Goal: Information Seeking & Learning: Learn about a topic

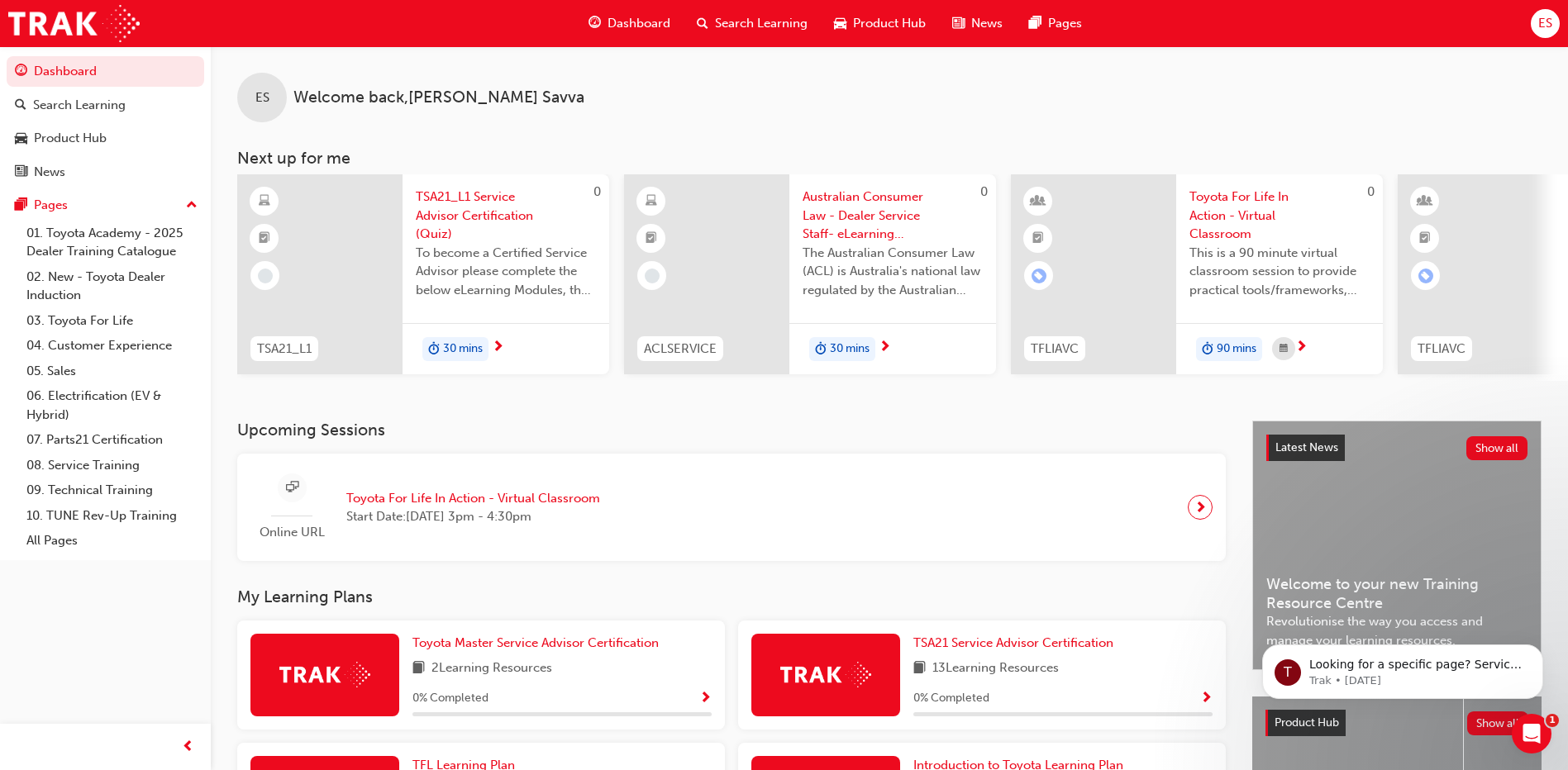
click at [723, 27] on span "Search Learning" at bounding box center [761, 24] width 92 height 19
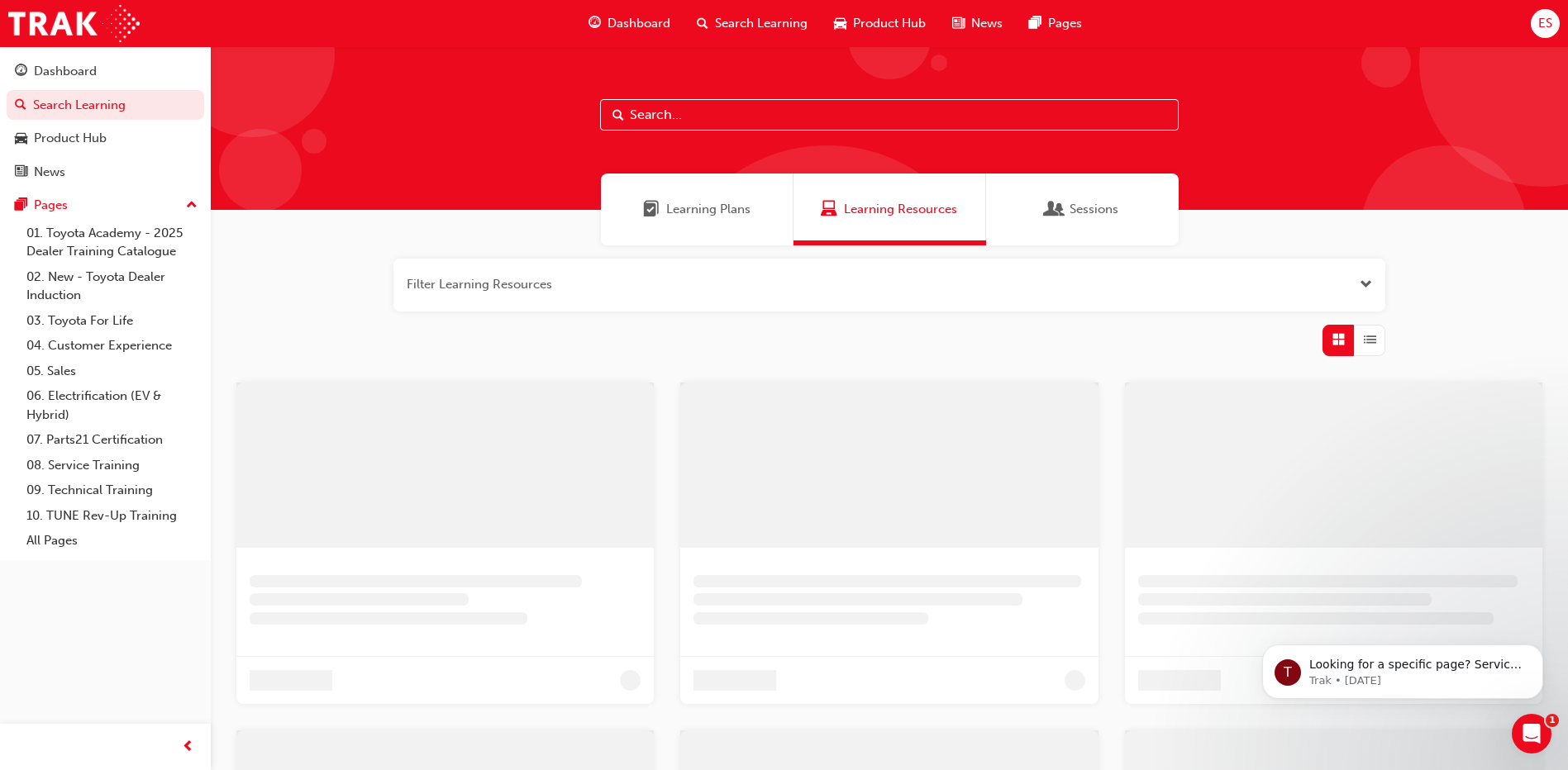
click at [686, 114] on input "text" at bounding box center [889, 114] width 578 height 31
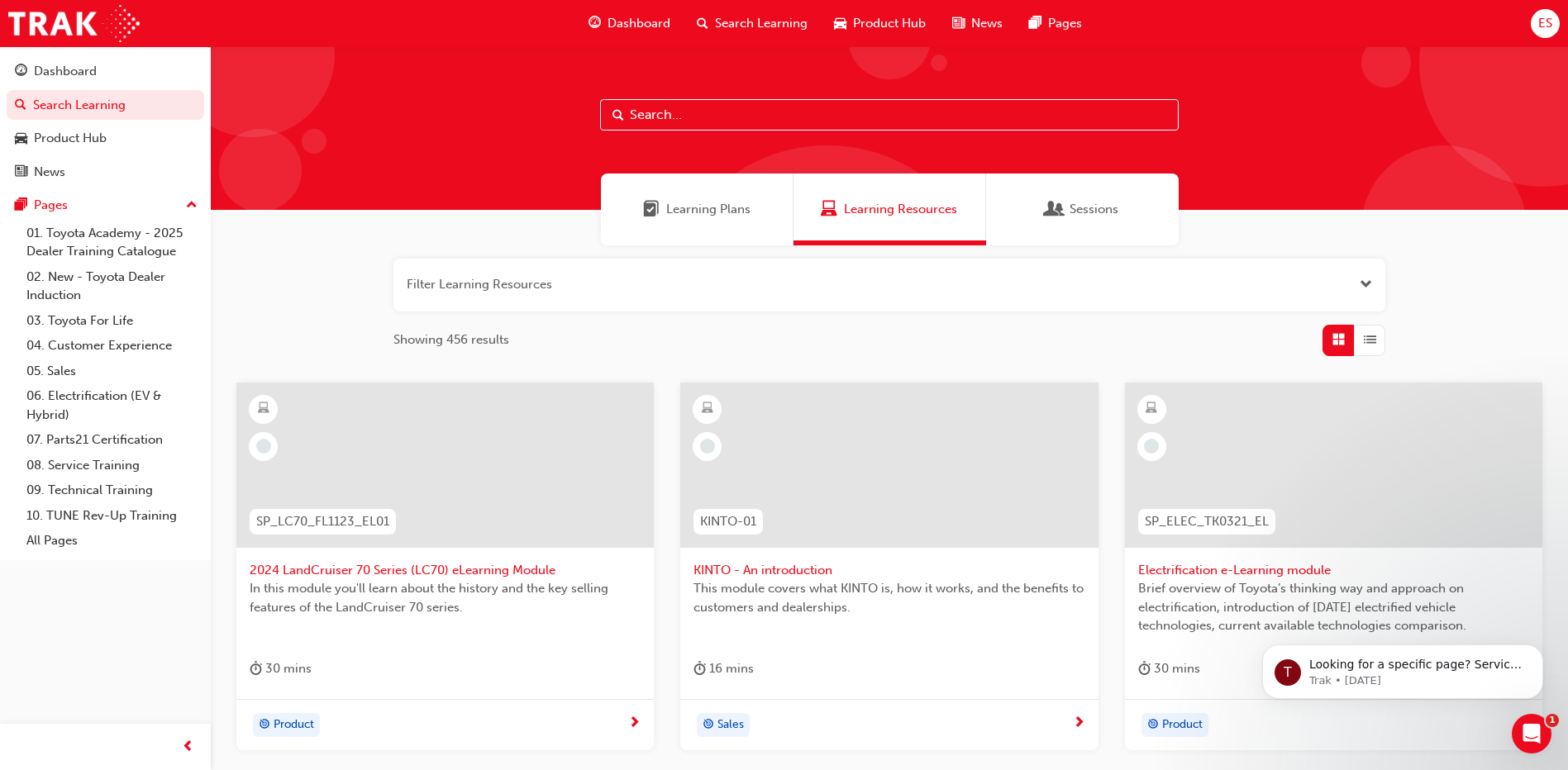
click at [745, 106] on input "text" at bounding box center [889, 114] width 578 height 31
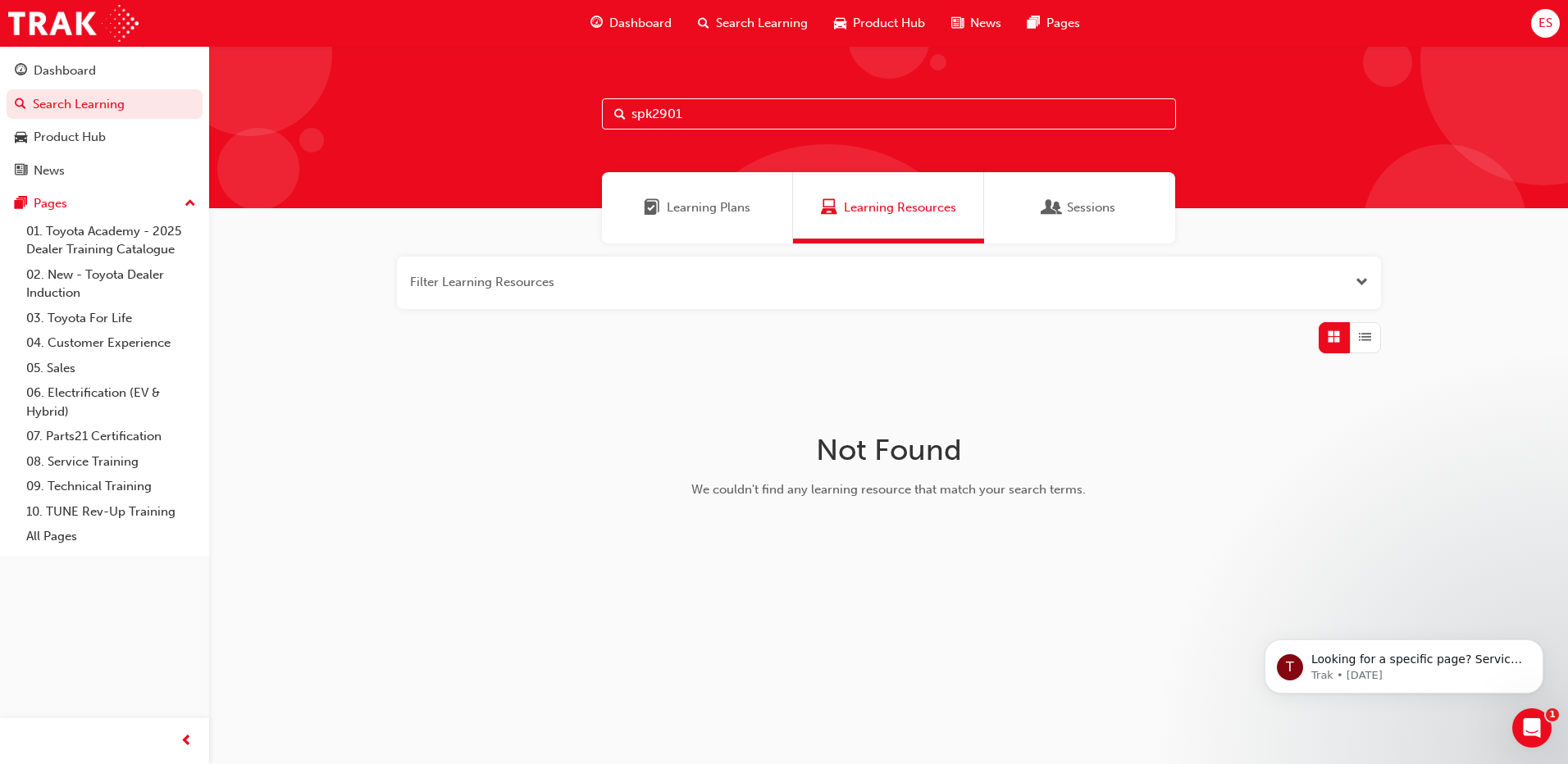
drag, startPoint x: 711, startPoint y: 115, endPoint x: 698, endPoint y: 112, distance: 13.3
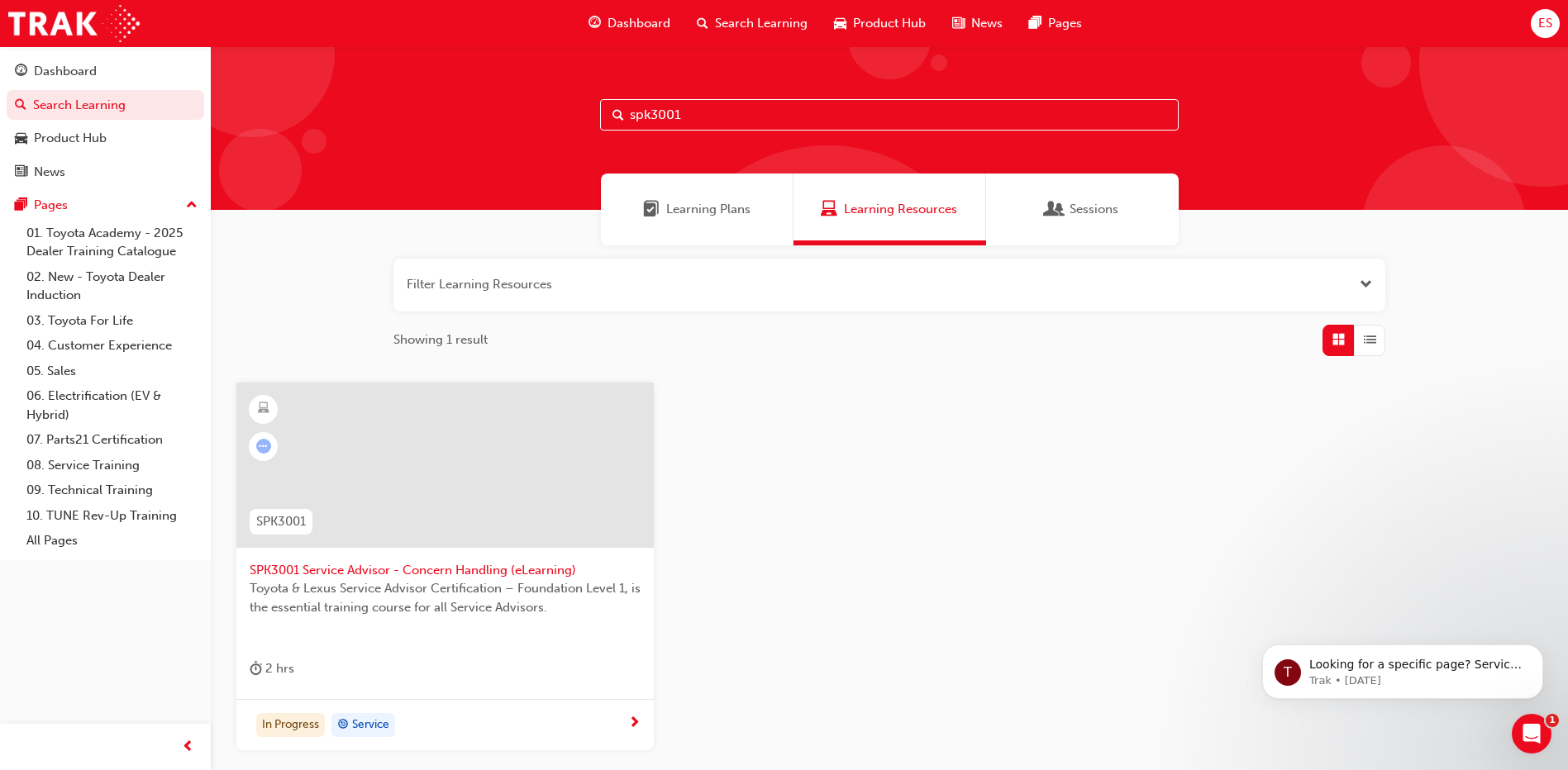
type input "spk3001"
click at [432, 570] on span "SPK3001 Service Advisor - Concern Handling (eLearning)" at bounding box center [444, 570] width 391 height 19
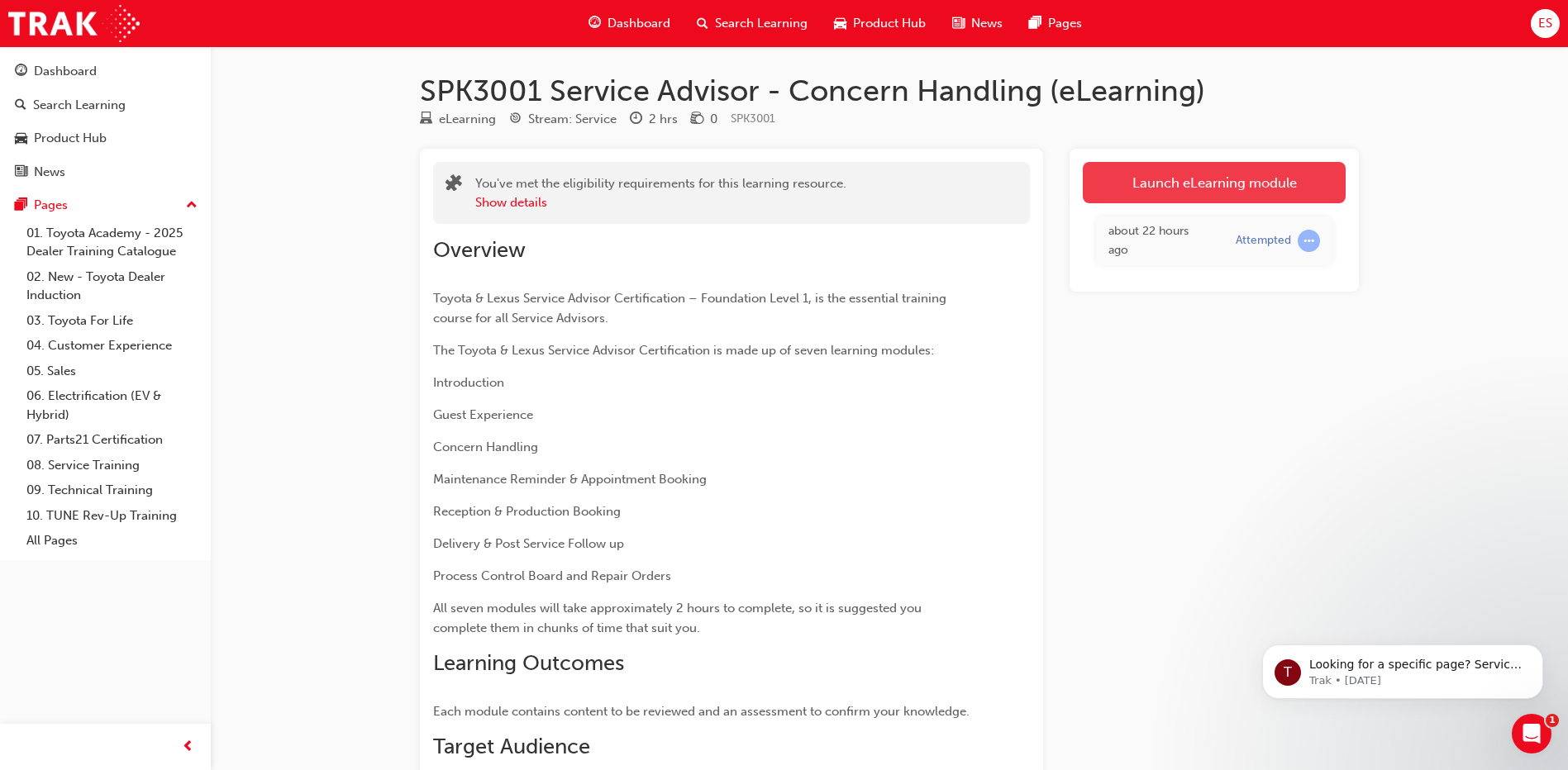
click at [1117, 162] on link "Launch eLearning module" at bounding box center [1214, 182] width 262 height 41
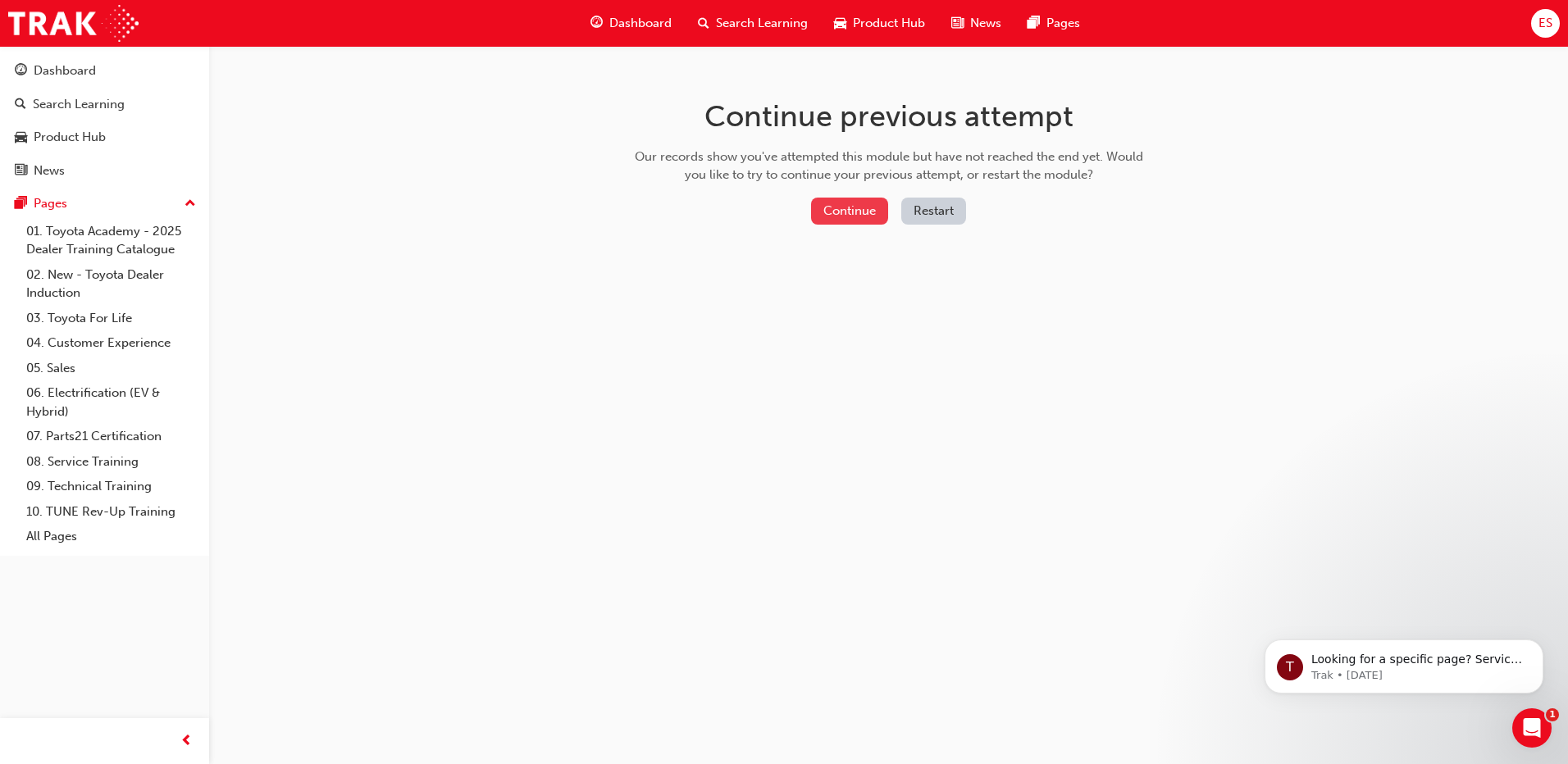
click at [854, 203] on button "Continue" at bounding box center [850, 210] width 77 height 27
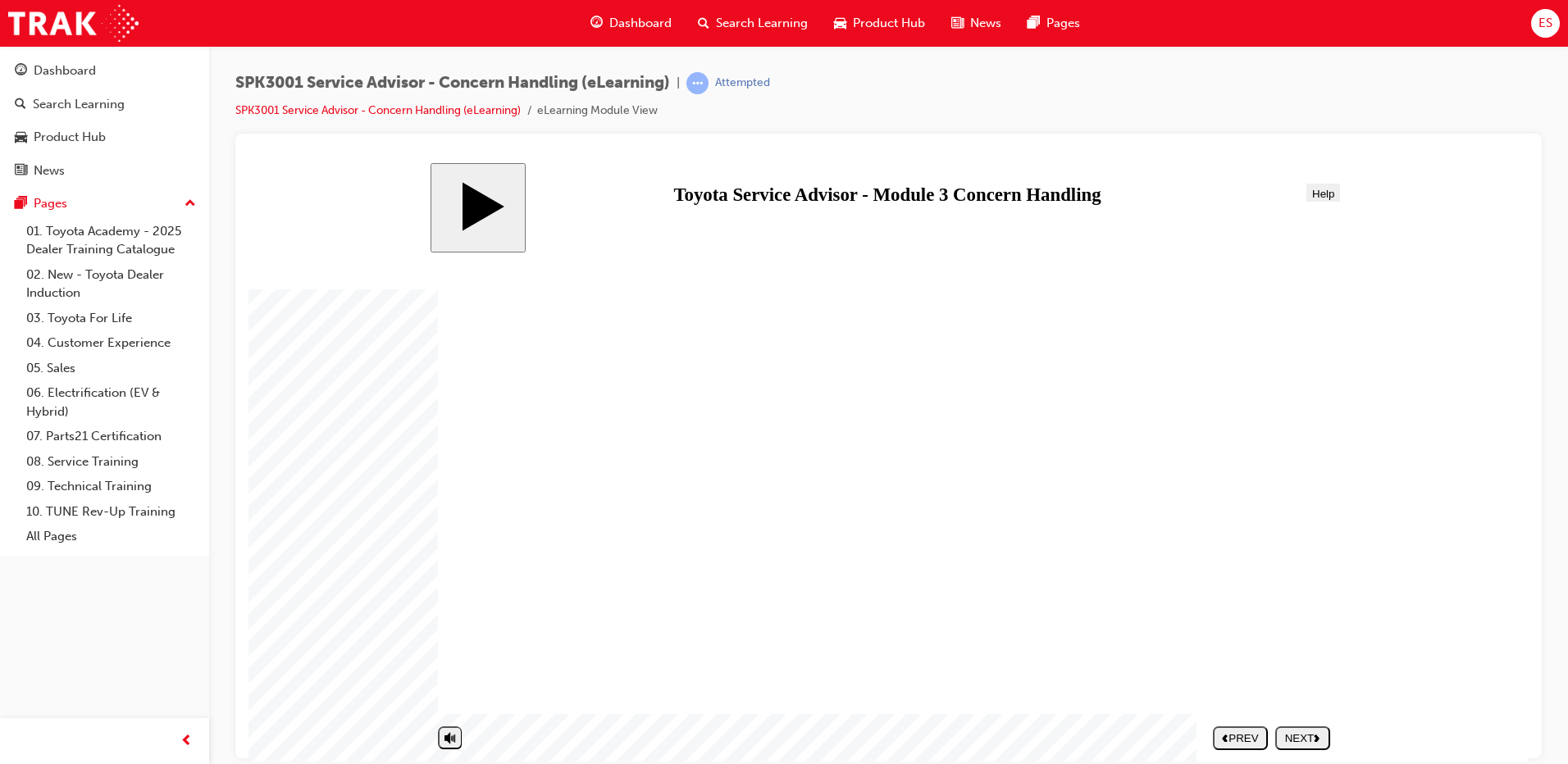
click at [1305, 736] on div "NEXT" at bounding box center [1302, 737] width 42 height 12
click at [1312, 738] on div "NEXT" at bounding box center [1302, 737] width 42 height 12
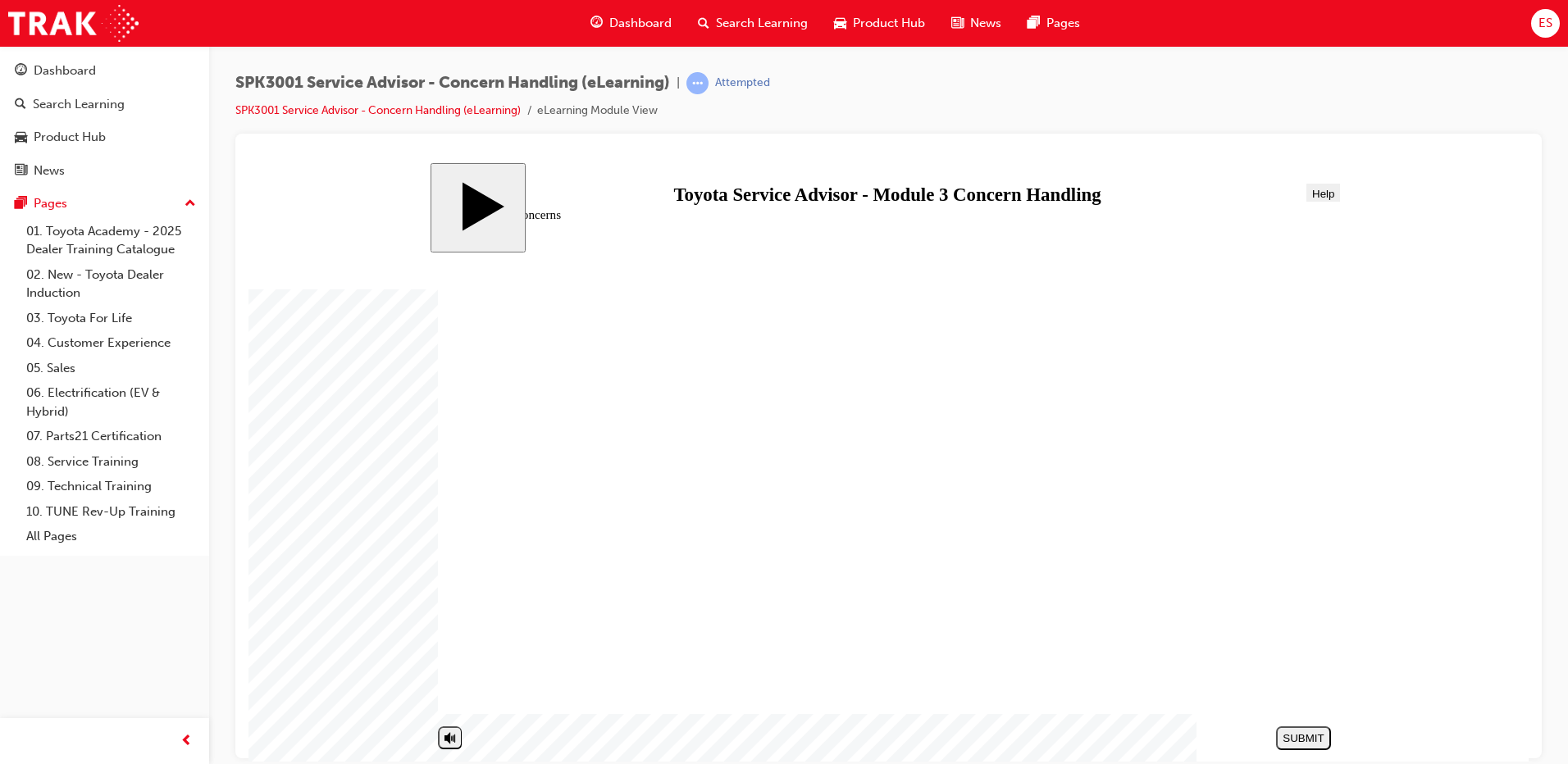
drag, startPoint x: 916, startPoint y: 604, endPoint x: 1148, endPoint y: 354, distance: 341.1
drag, startPoint x: 892, startPoint y: 478, endPoint x: 1158, endPoint y: 629, distance: 305.9
drag, startPoint x: 949, startPoint y: 389, endPoint x: 1232, endPoint y: 524, distance: 313.6
drag, startPoint x: 892, startPoint y: 410, endPoint x: 1022, endPoint y: 423, distance: 130.6
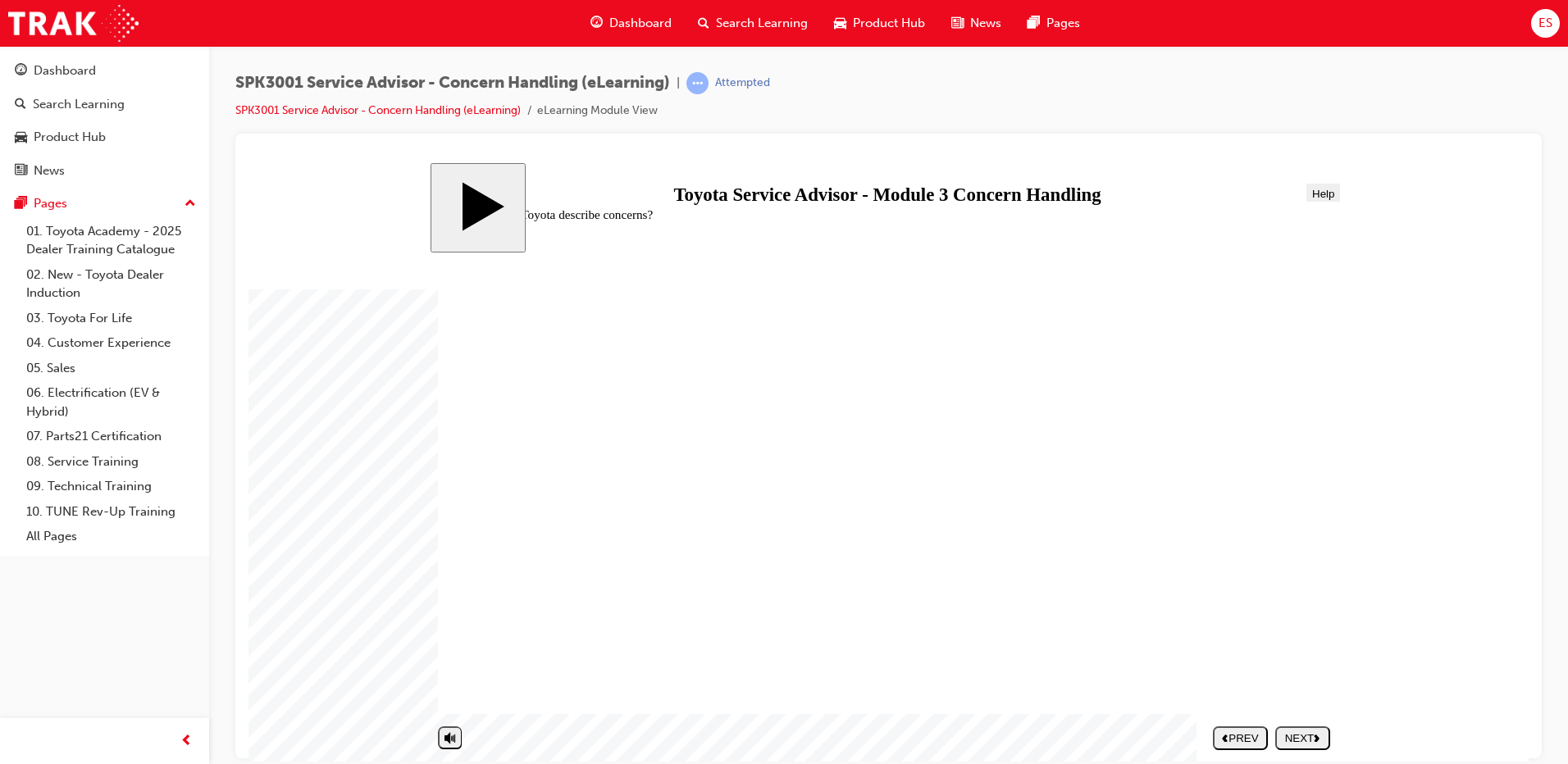
click at [1304, 730] on button "NEXT" at bounding box center [1302, 737] width 55 height 24
click at [1439, 622] on body "slide: Concern Handling – The Bad Concern Handling – The Bad Round Same Side Co…" at bounding box center [888, 461] width 1280 height 598
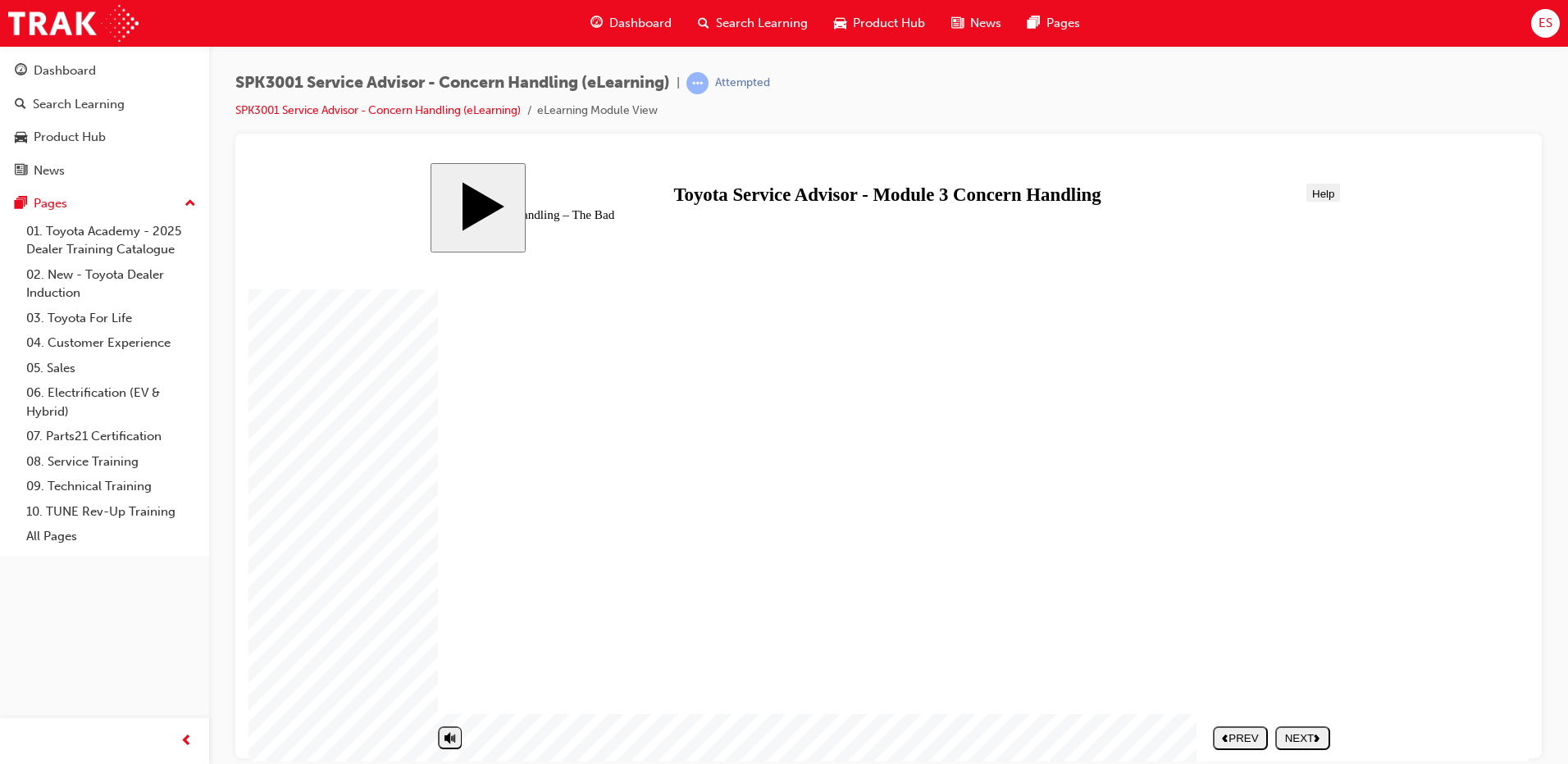
click at [1463, 575] on body "slide: Concern Handling – The Bad Concern Handling – The Bad Round Same Side Co…" at bounding box center [888, 461] width 1280 height 598
click at [1305, 738] on div "NEXT" at bounding box center [1302, 737] width 42 height 12
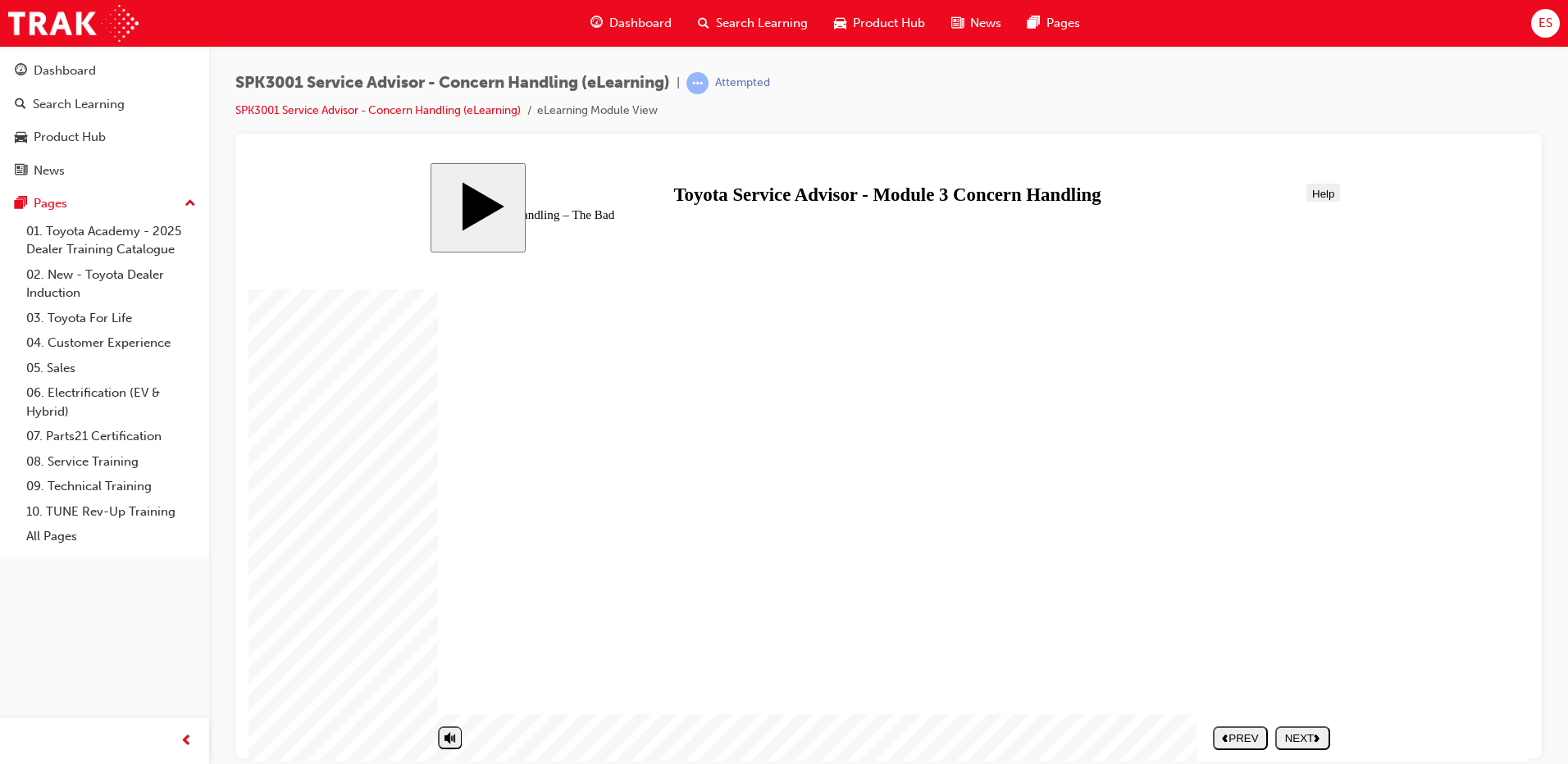
click at [1236, 736] on div "PREV" at bounding box center [1240, 737] width 42 height 12
click at [97, 70] on div "Dashboard" at bounding box center [105, 71] width 179 height 21
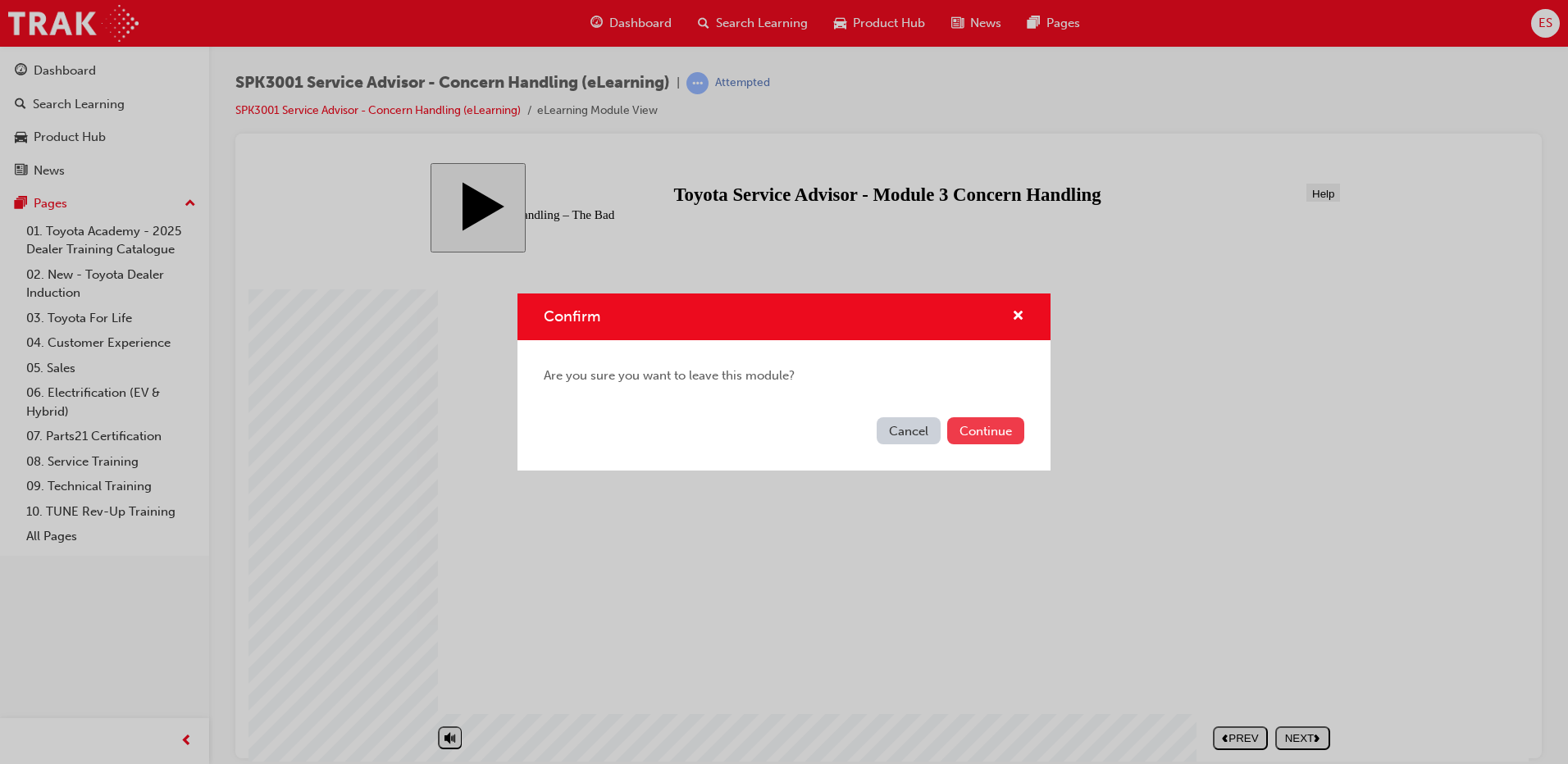
click at [956, 430] on button "Continue" at bounding box center [986, 430] width 77 height 27
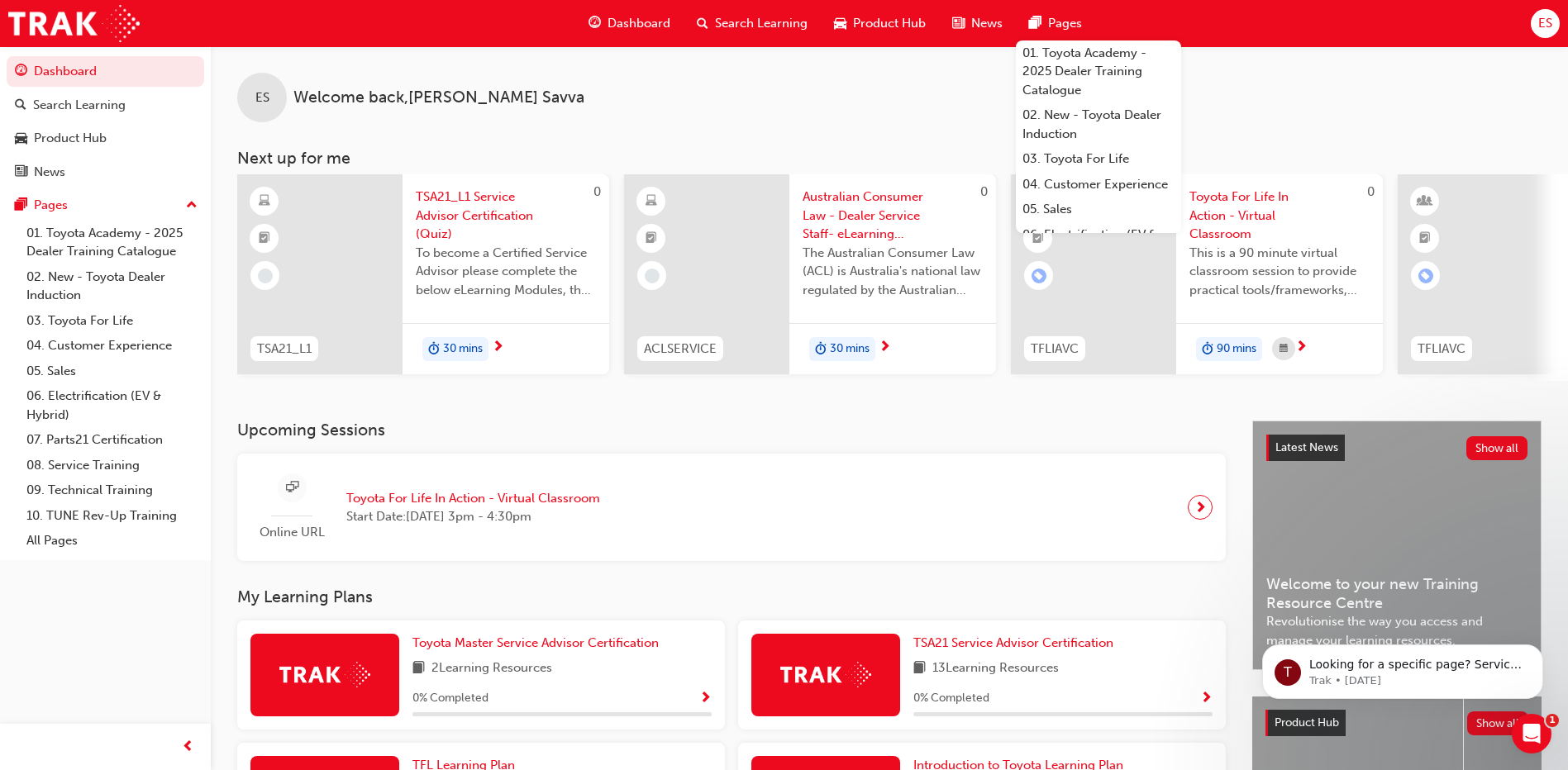
click at [1544, 25] on span "ES" at bounding box center [1544, 24] width 14 height 19
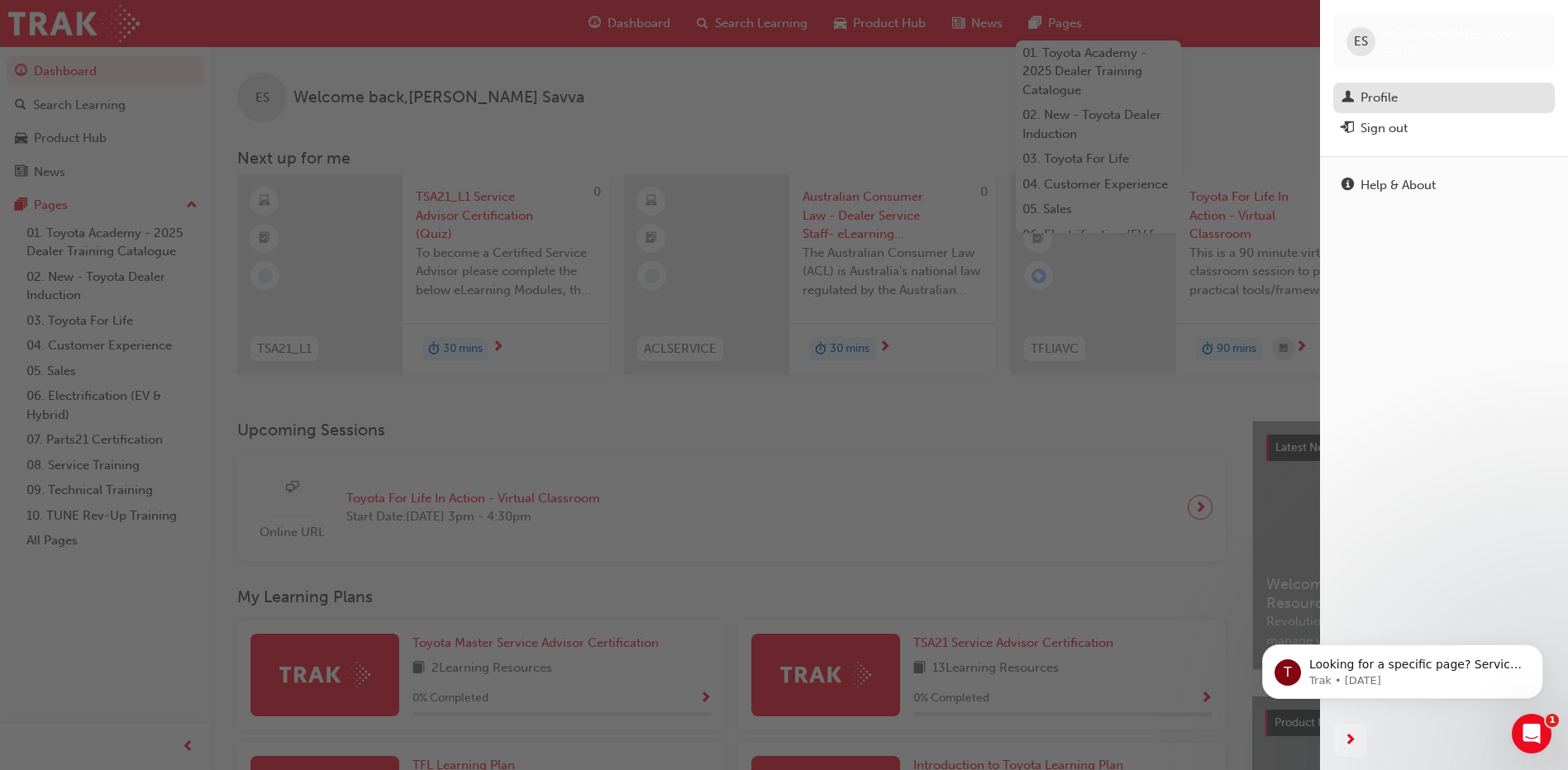
click at [1370, 103] on div "Profile" at bounding box center [1379, 98] width 37 height 19
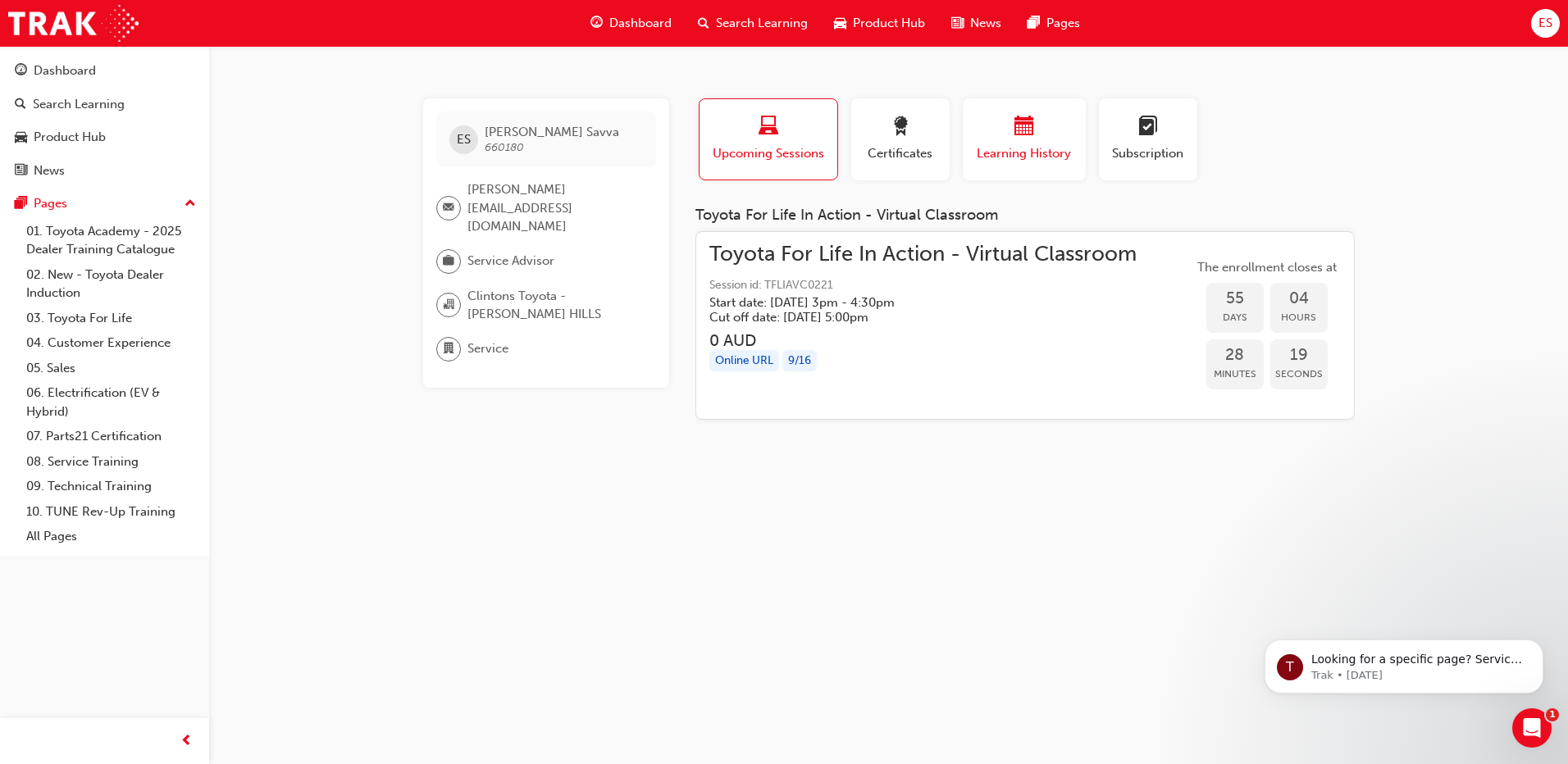
click at [1062, 141] on div "Learning History" at bounding box center [1024, 140] width 98 height 47
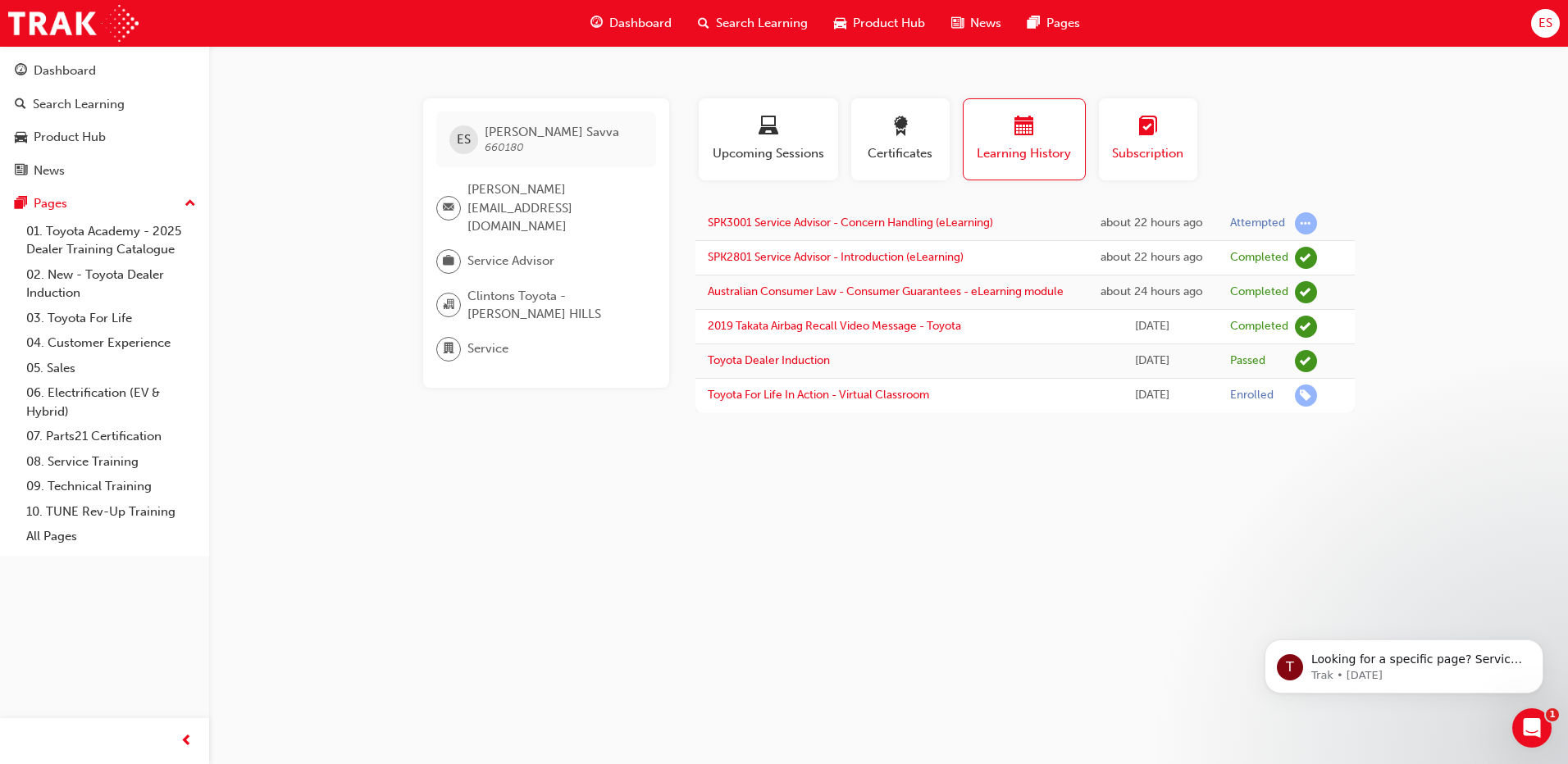
click at [1138, 116] on span "learningplan-icon" at bounding box center [1147, 126] width 20 height 22
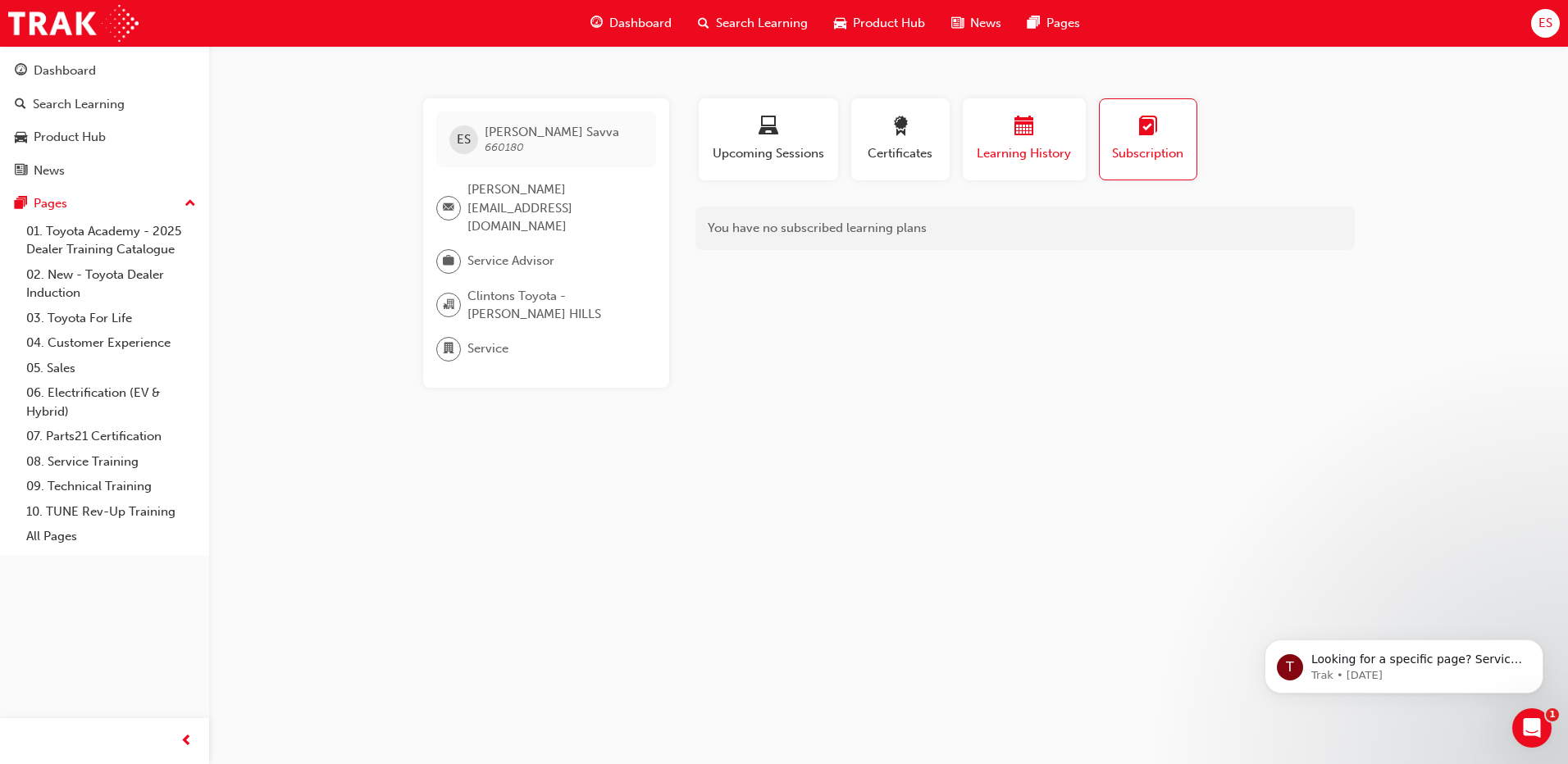
click at [1057, 114] on button "Learning History" at bounding box center [1024, 139] width 123 height 82
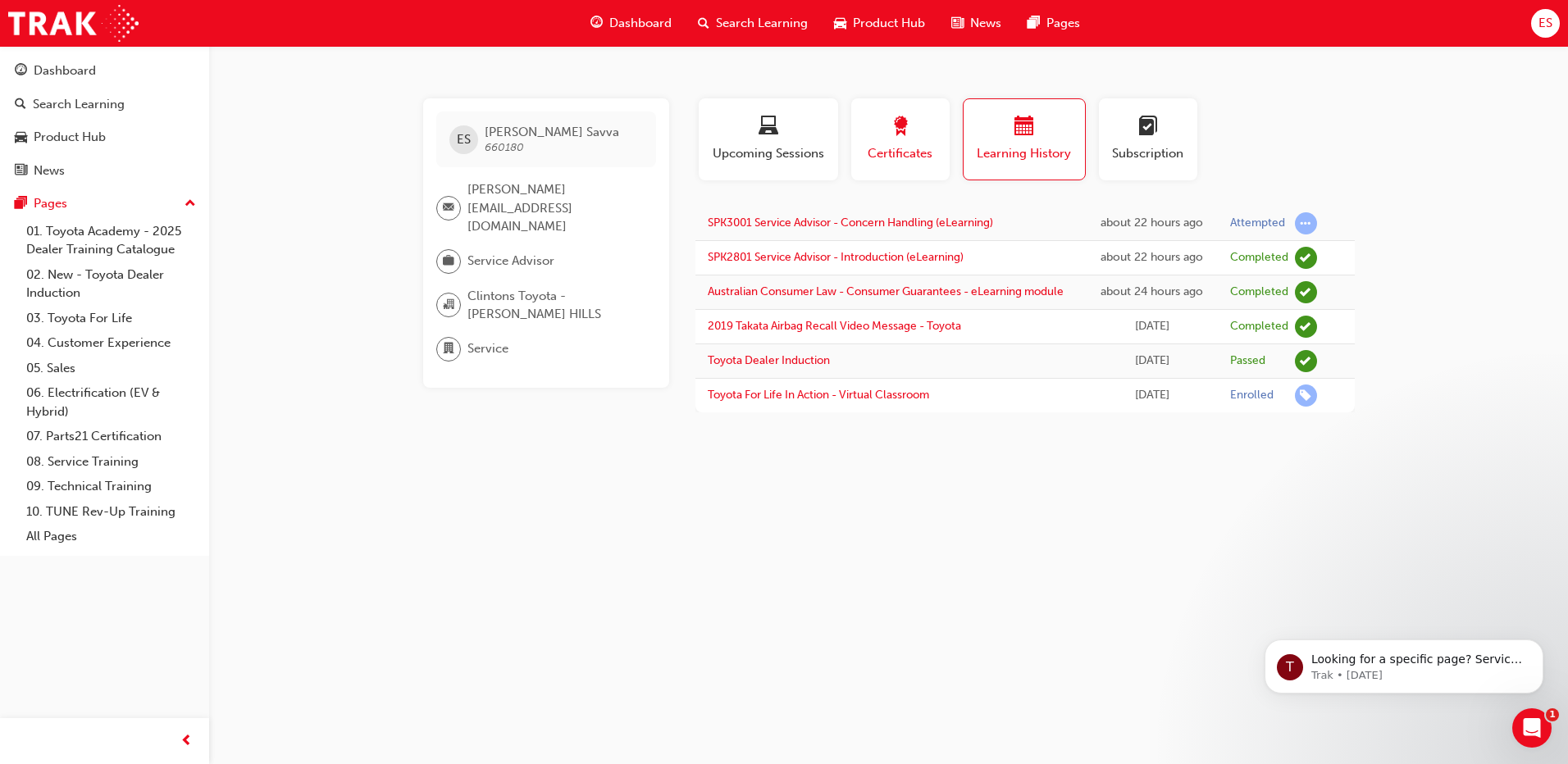
click at [906, 125] on span "award-icon" at bounding box center [900, 126] width 20 height 22
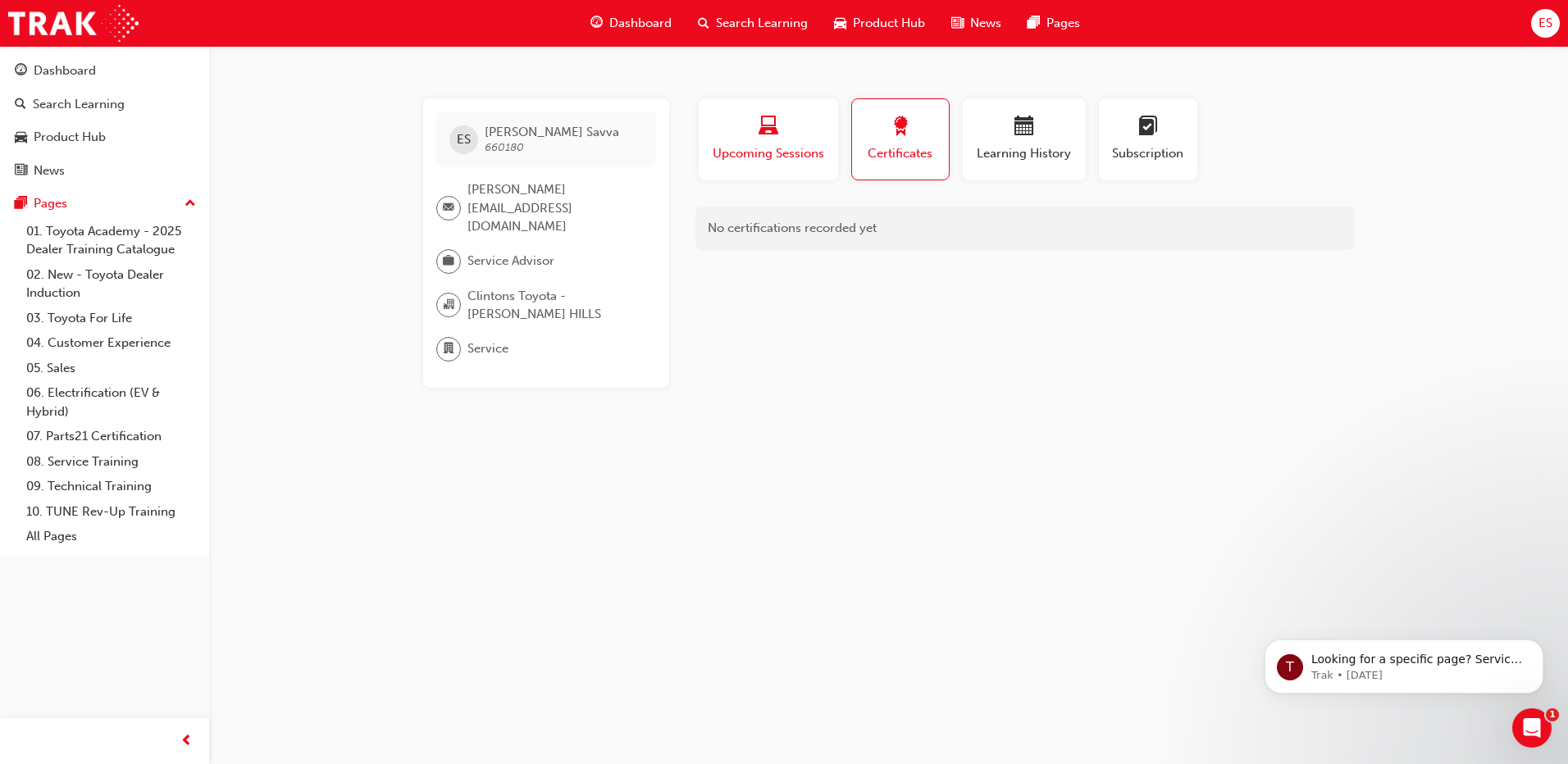
click at [811, 139] on div "button" at bounding box center [769, 128] width 115 height 25
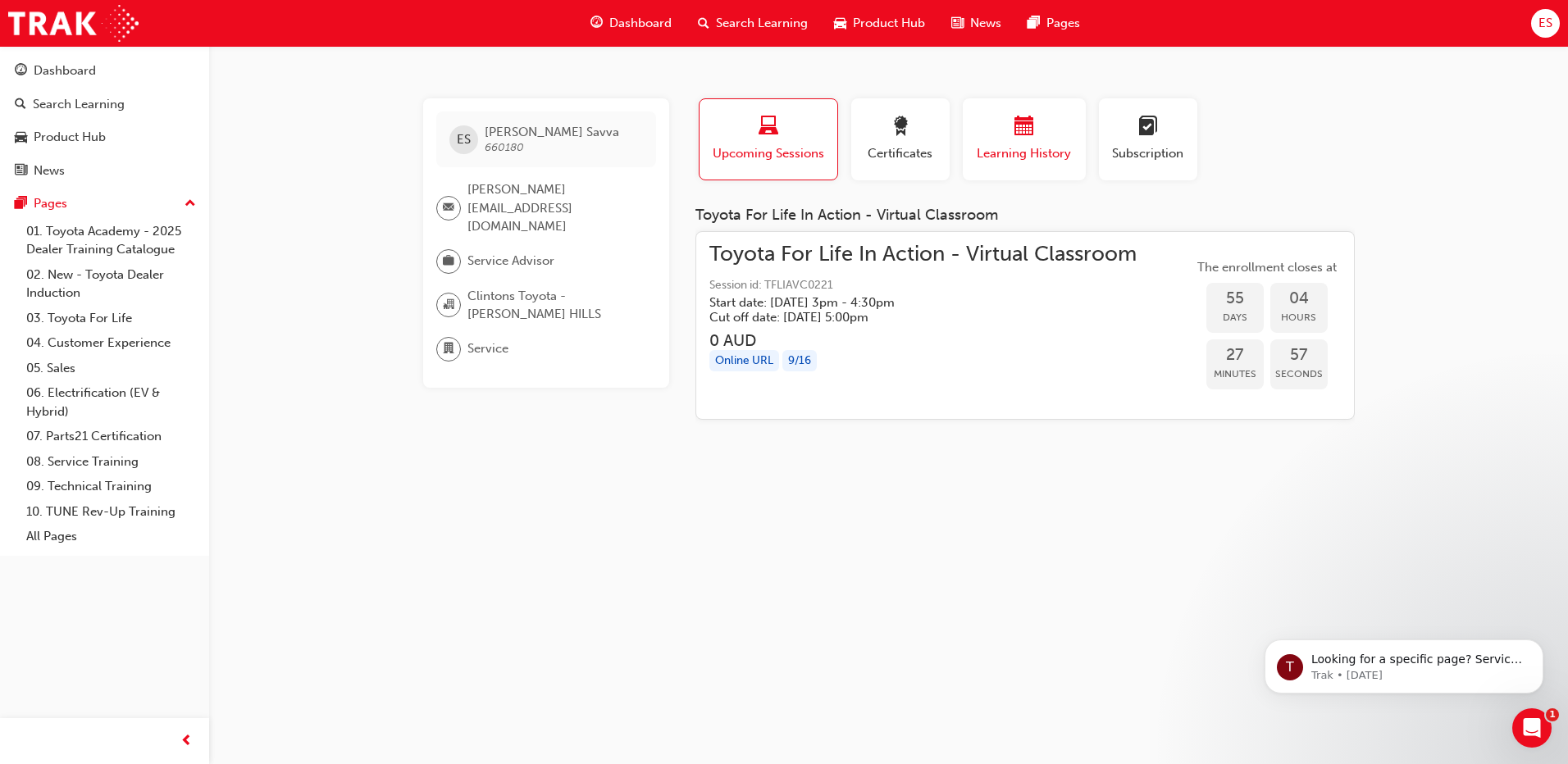
click at [980, 130] on div "button" at bounding box center [1024, 128] width 98 height 25
